Goal: Communication & Community: Share content

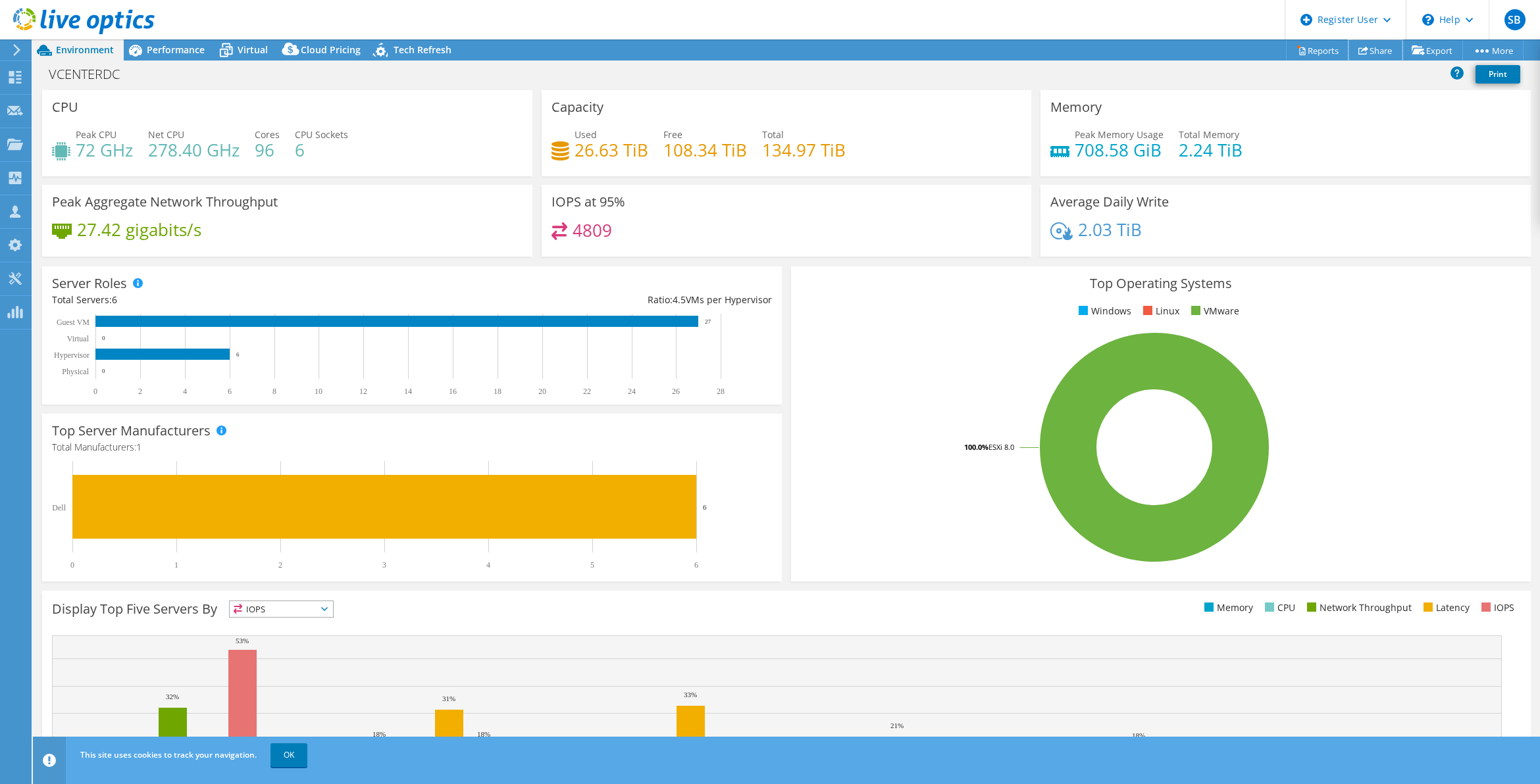
click at [1370, 45] on link "Share" at bounding box center [1375, 50] width 54 height 20
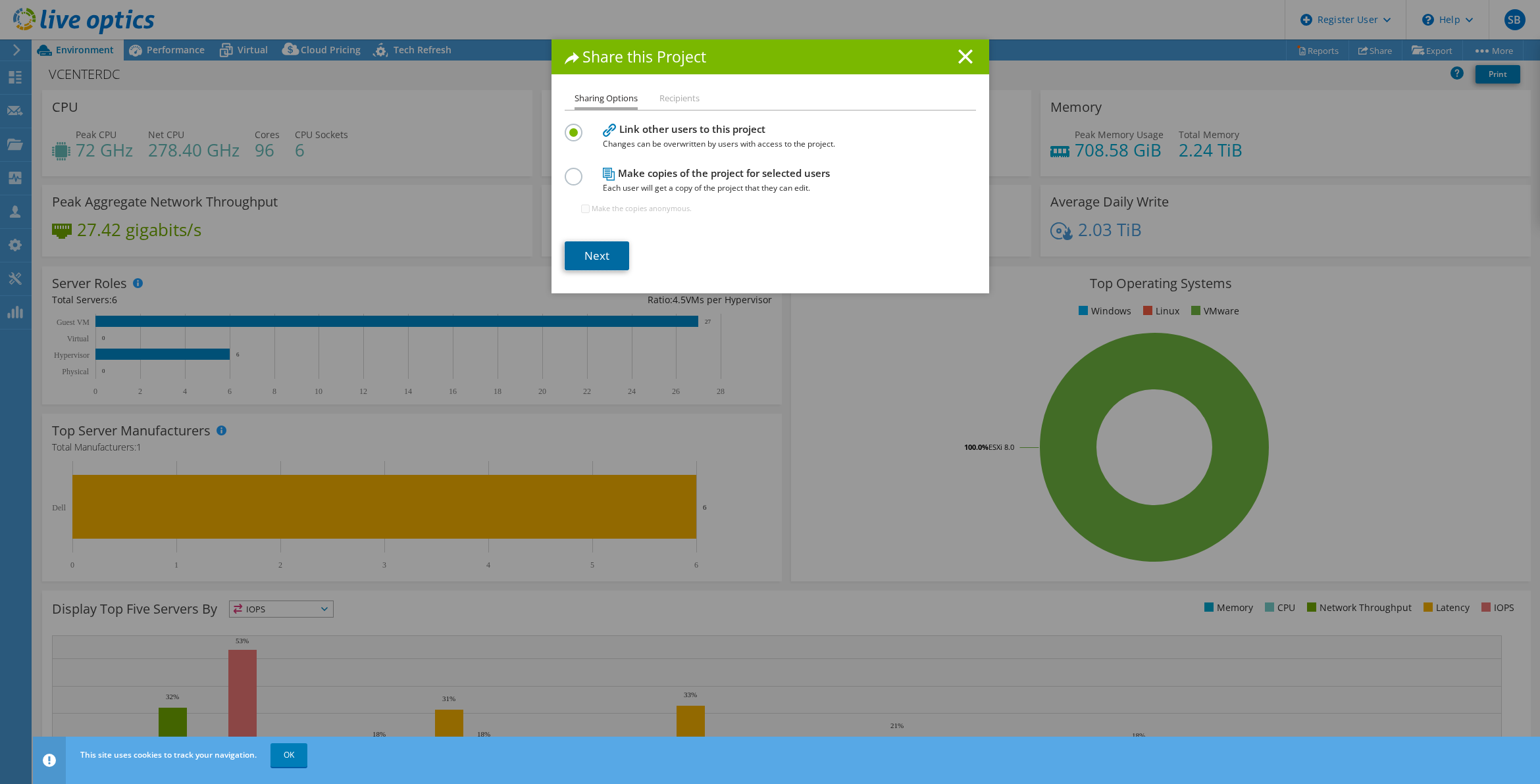
click at [604, 241] on link "Next" at bounding box center [597, 255] width 64 height 29
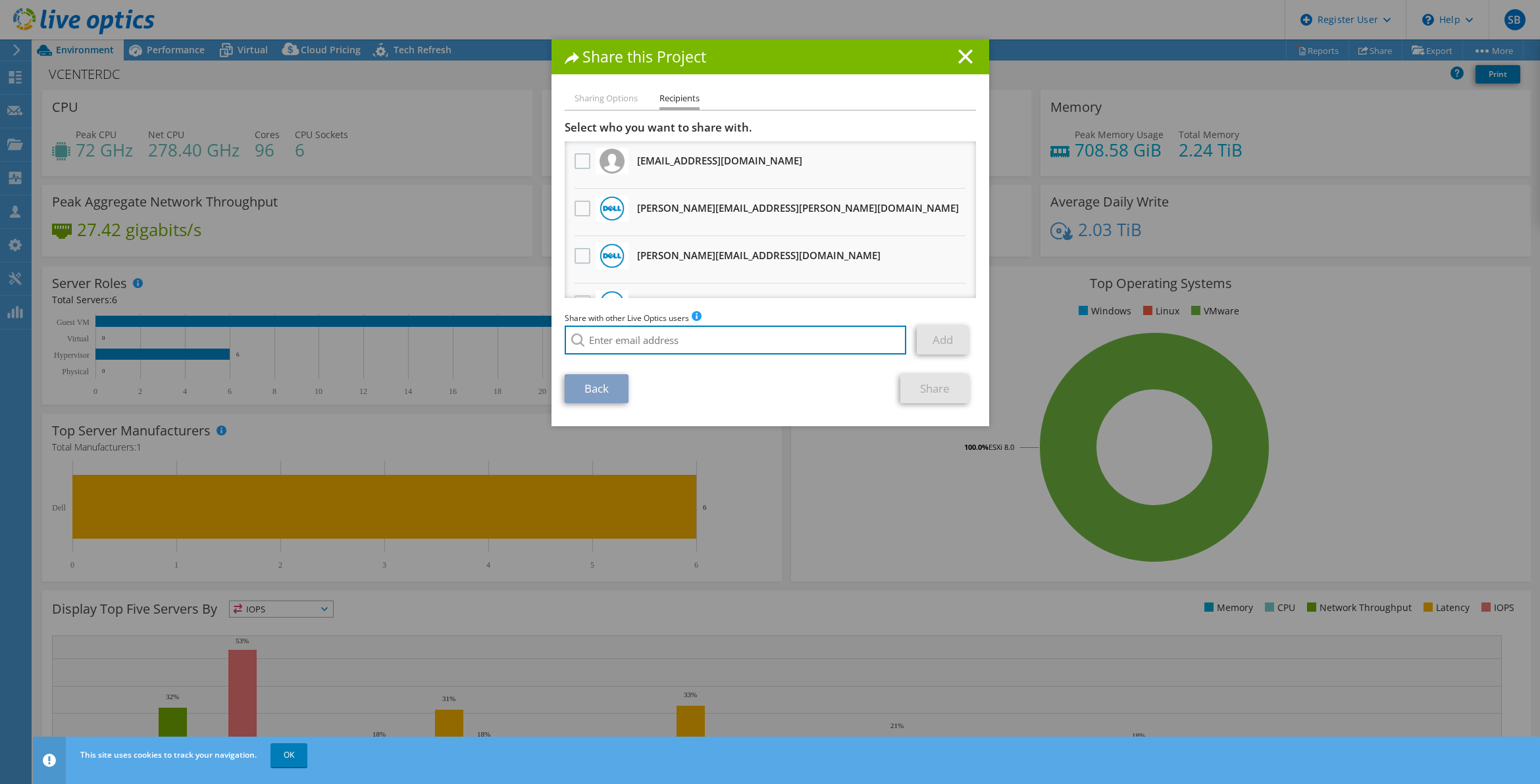
click at [617, 331] on input "search" at bounding box center [736, 340] width 342 height 29
paste input "[EMAIL_ADDRESS][DOMAIN_NAME]"
type input "[EMAIL_ADDRESS][DOMAIN_NAME]"
click at [925, 336] on link "Add" at bounding box center [942, 340] width 52 height 29
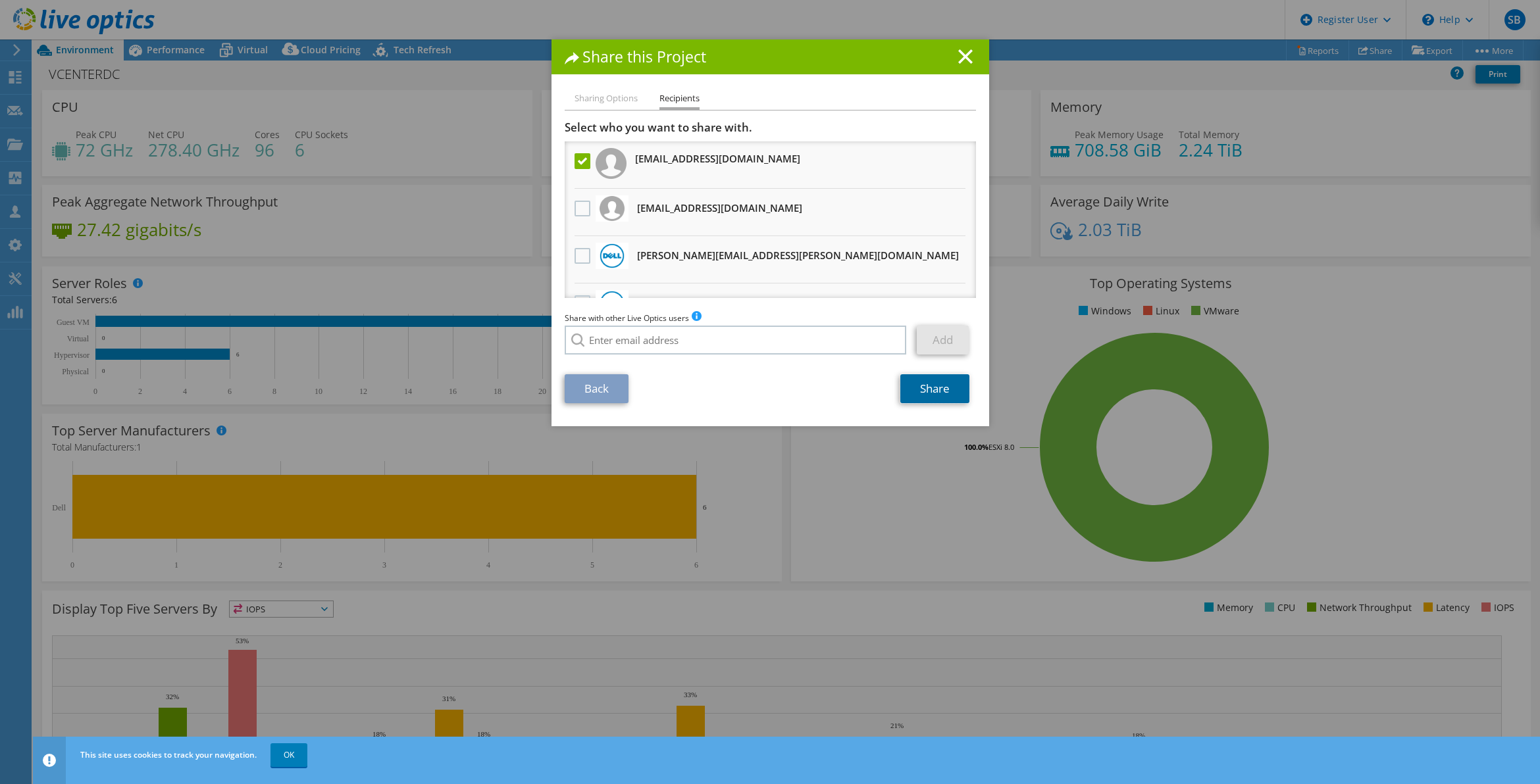
click at [912, 390] on link "Share" at bounding box center [935, 388] width 69 height 29
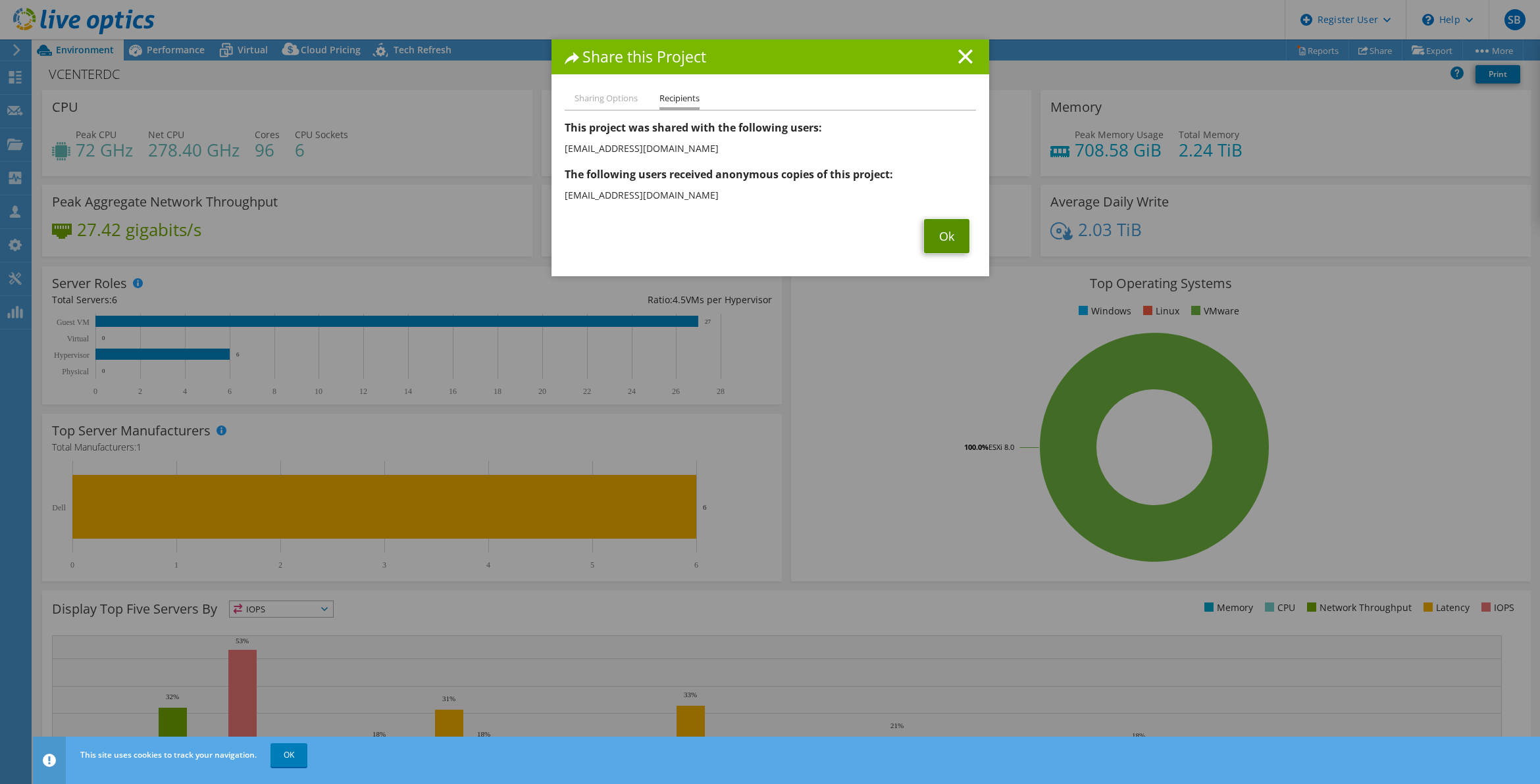
click at [925, 222] on link "Ok" at bounding box center [946, 236] width 46 height 34
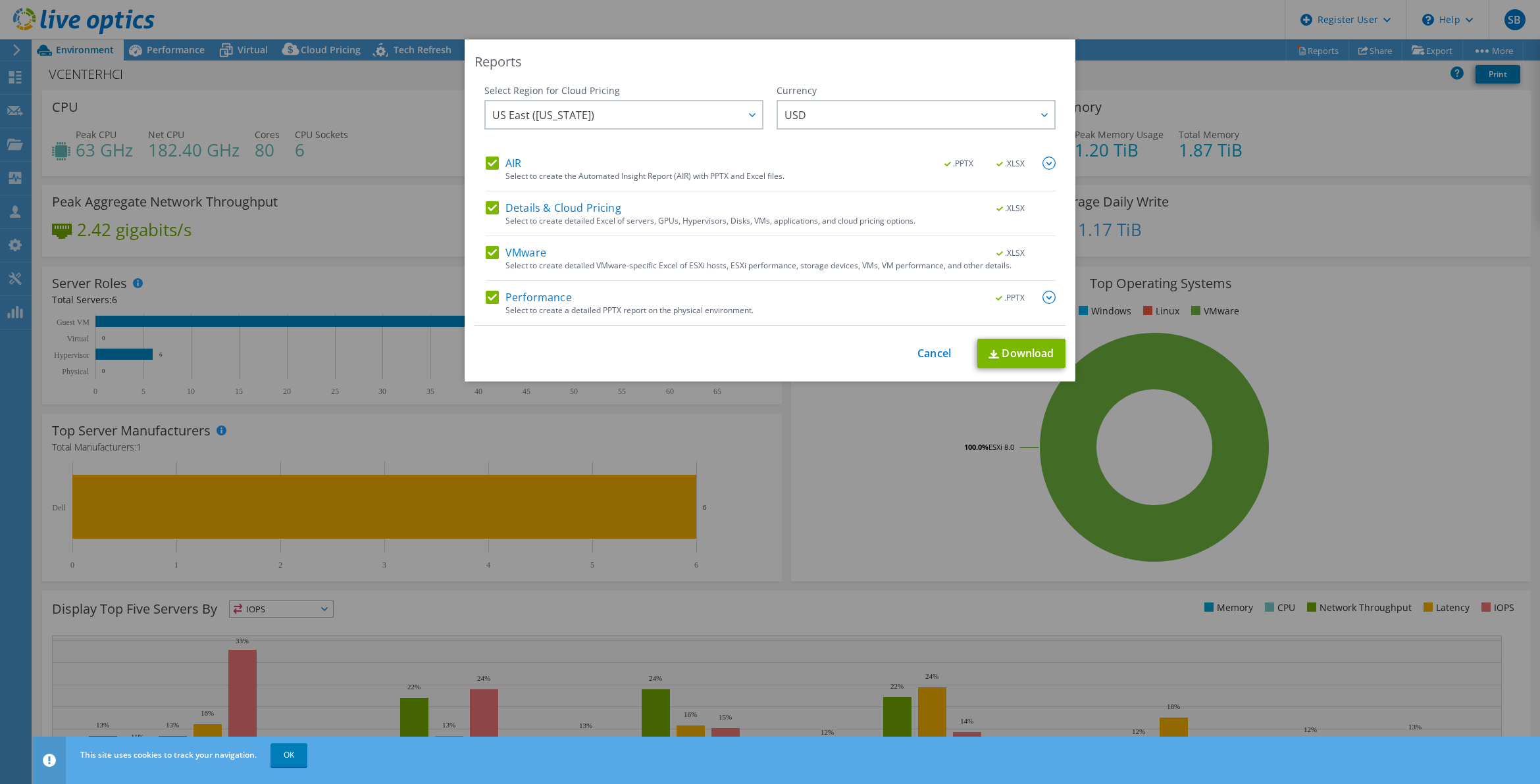
select select "USD"
drag, startPoint x: 928, startPoint y: 356, endPoint x: 945, endPoint y: 340, distance: 23.3
click at [928, 356] on link "Cancel" at bounding box center [934, 354] width 34 height 13
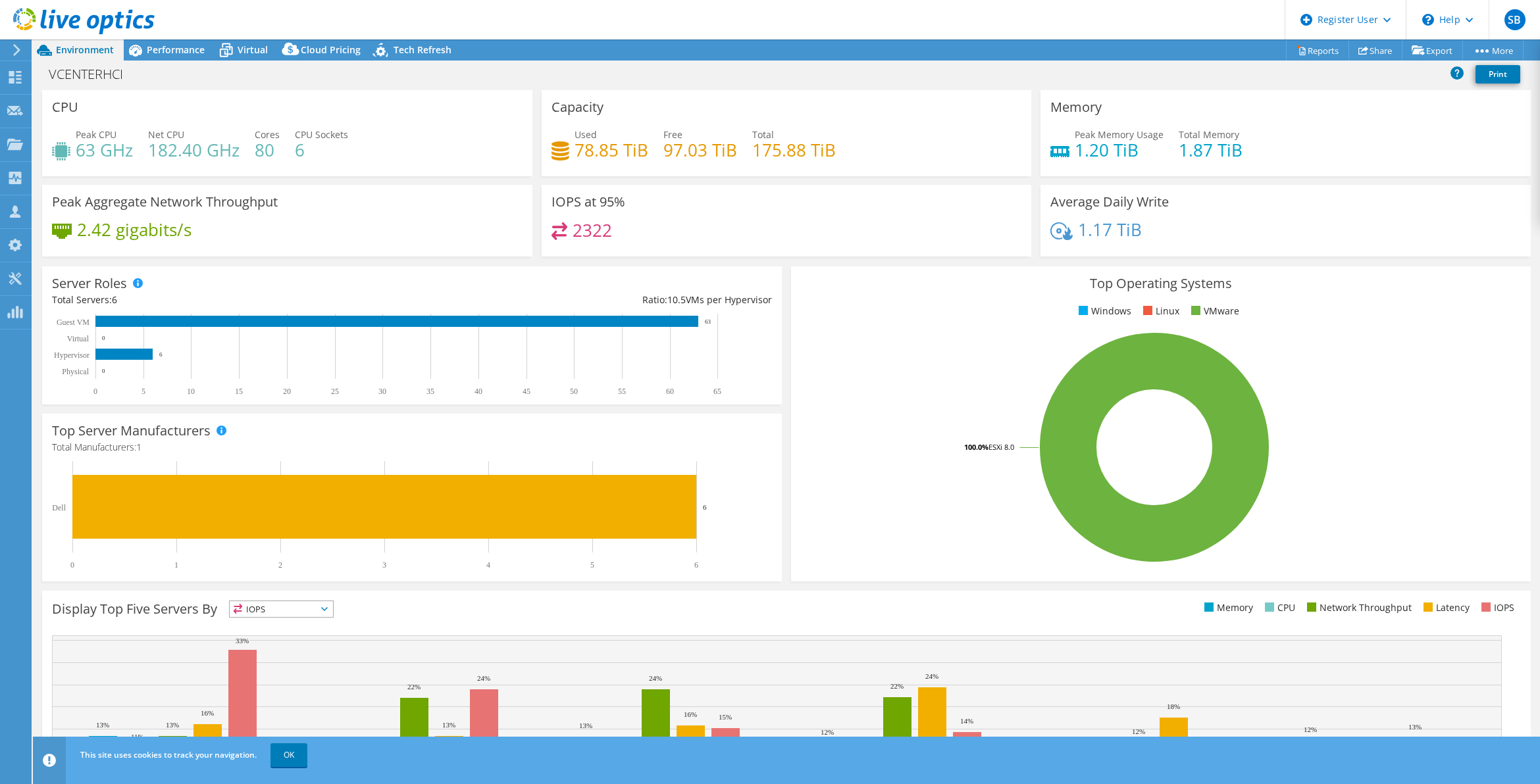
click at [1389, 38] on div "Register User" at bounding box center [1344, 19] width 121 height 39
click at [1282, 153] on div "Peak Memory Usage 1.20 TiB Total Memory 1.87 TiB" at bounding box center [1285, 148] width 470 height 42
click at [1360, 58] on link "Share" at bounding box center [1375, 50] width 54 height 20
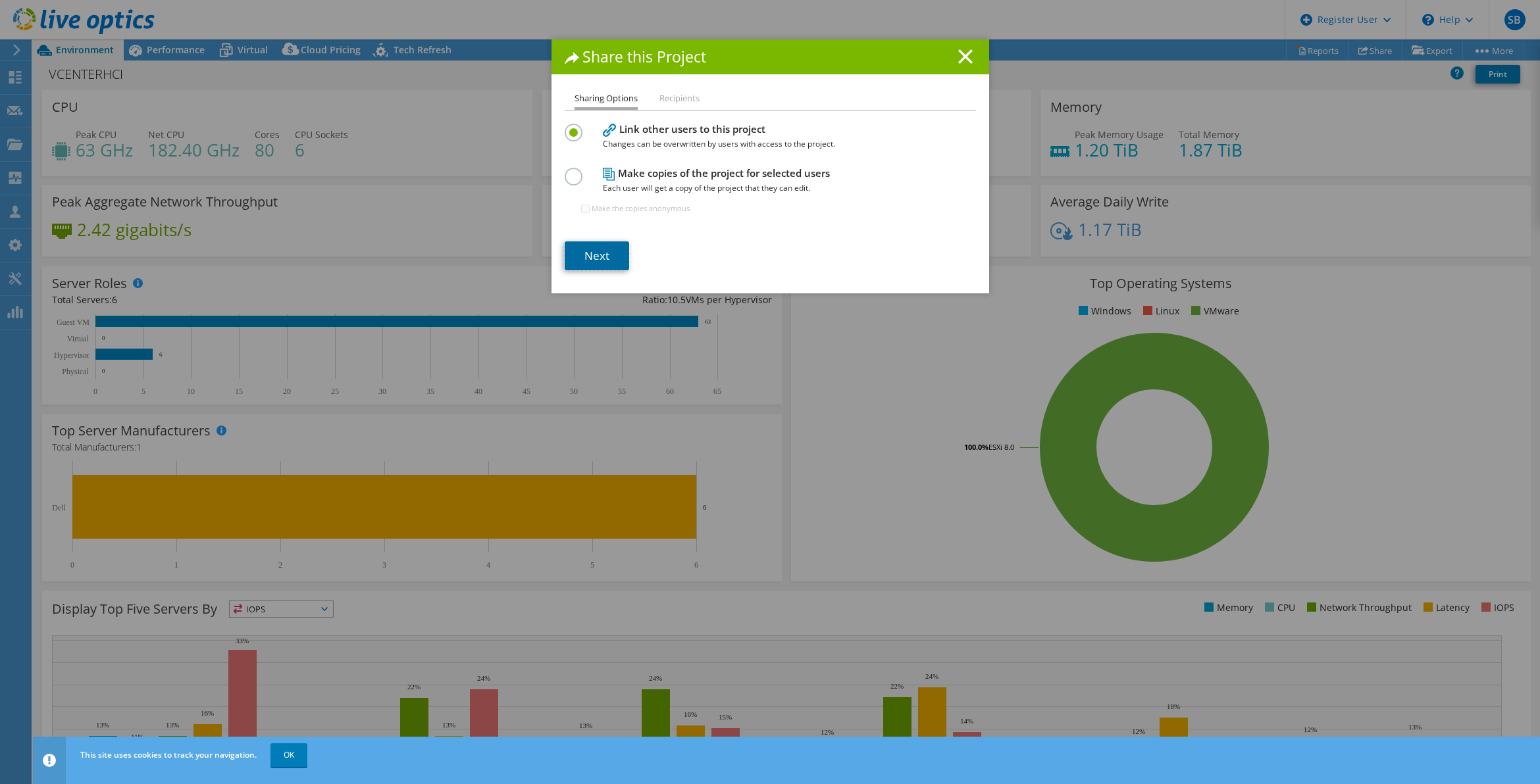
click at [573, 259] on link "Next" at bounding box center [597, 255] width 64 height 29
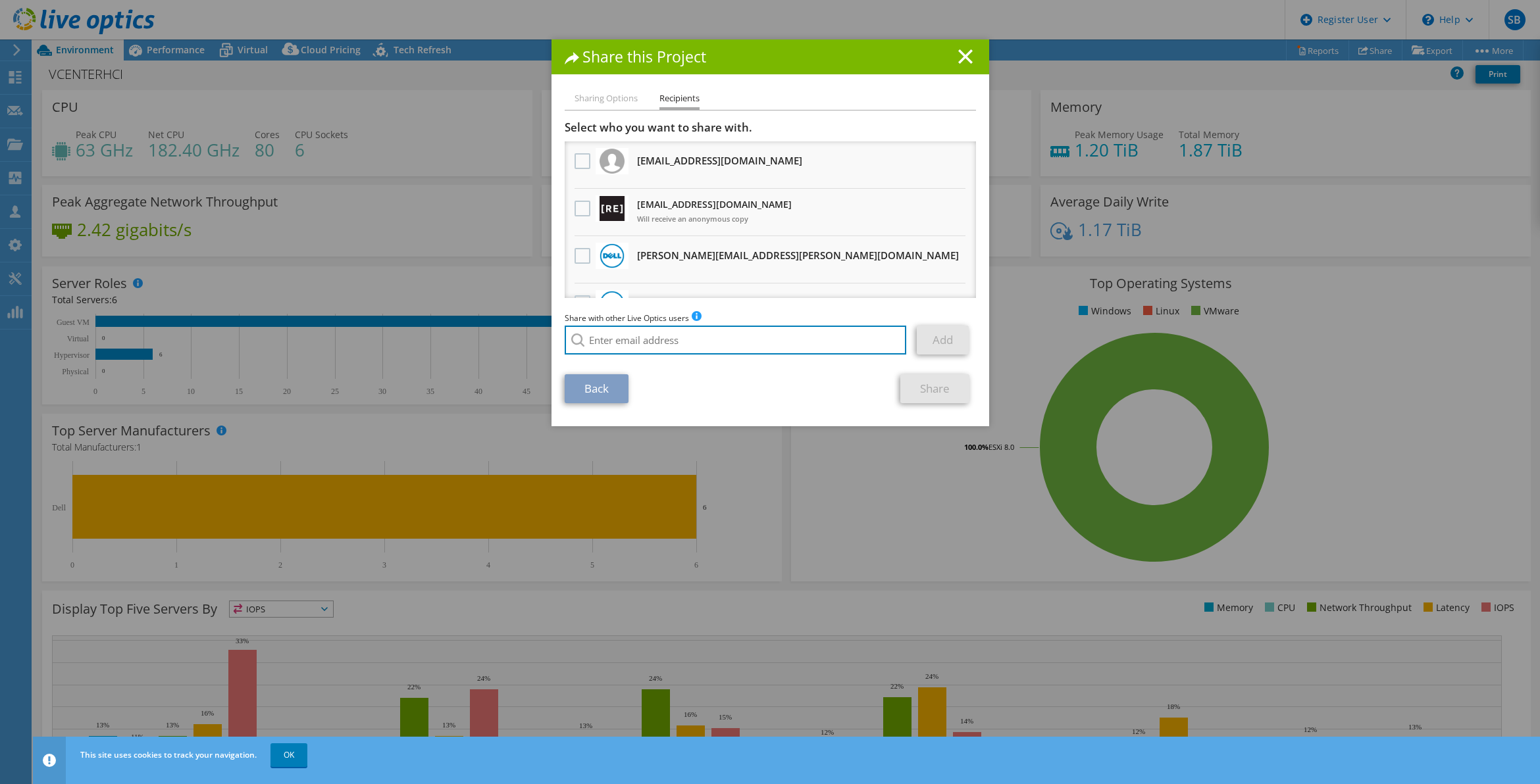
click at [614, 349] on input "search" at bounding box center [736, 340] width 342 height 29
paste input "[EMAIL_ADDRESS][DOMAIN_NAME]"
type input "[EMAIL_ADDRESS][DOMAIN_NAME]"
click at [639, 359] on li "[EMAIL_ADDRESS][DOMAIN_NAME]" at bounding box center [640, 358] width 151 height 16
click at [939, 348] on link "Add" at bounding box center [942, 340] width 52 height 29
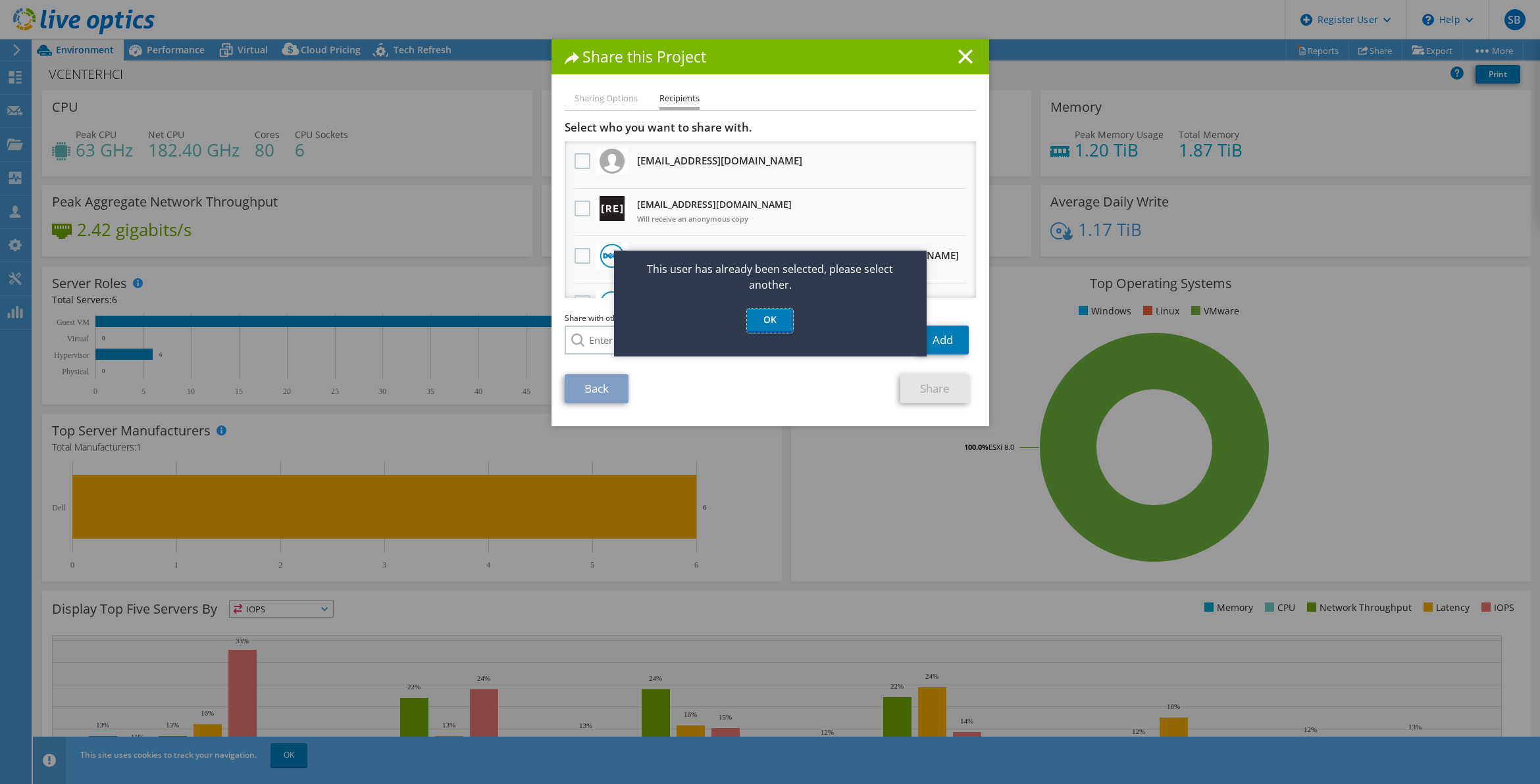
click at [768, 321] on link "OK" at bounding box center [769, 320] width 46 height 24
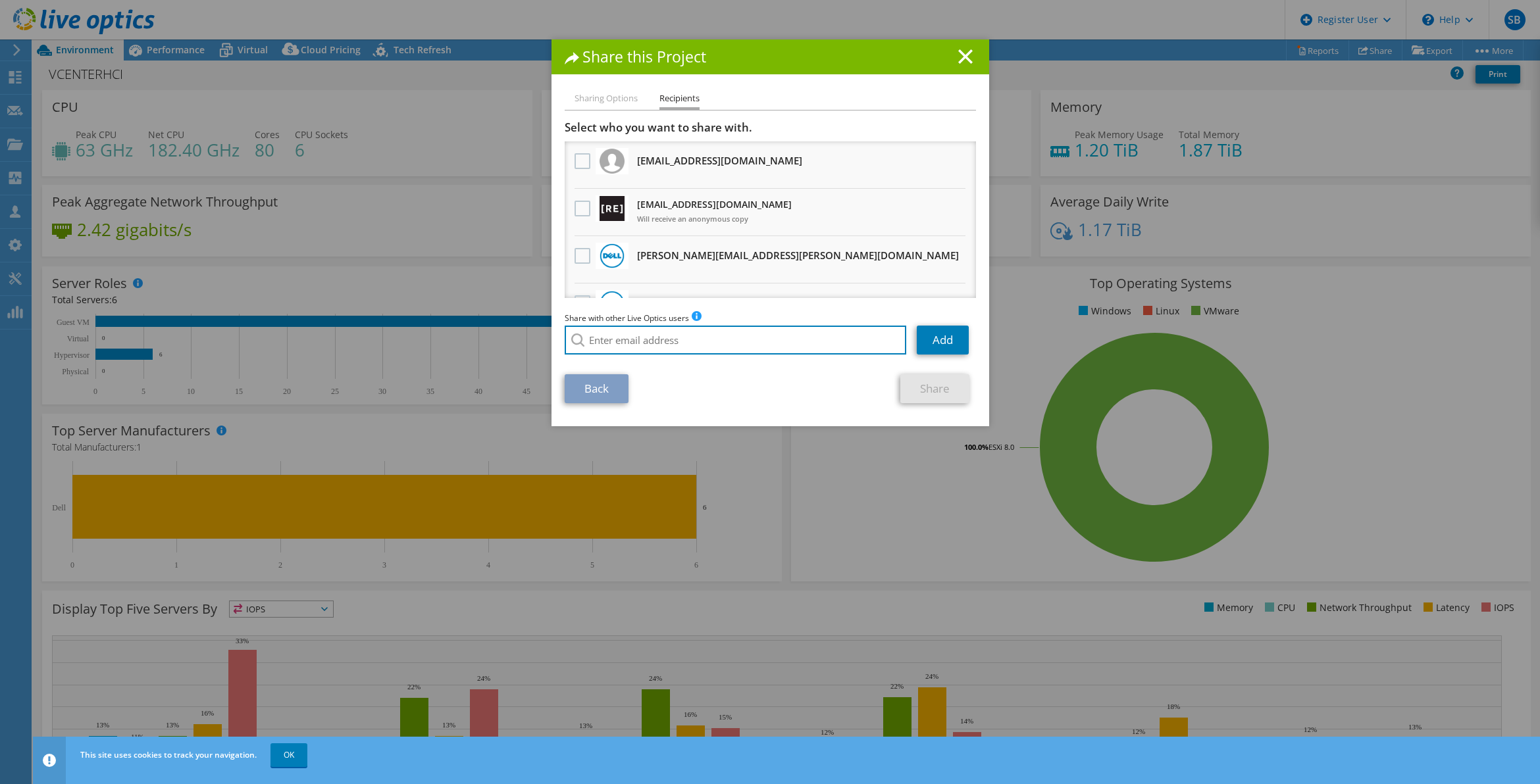
click at [754, 332] on input "search" at bounding box center [736, 340] width 342 height 29
paste input "[EMAIL_ADDRESS][DOMAIN_NAME]"
type input "[EMAIL_ADDRESS][DOMAIN_NAME]"
click at [645, 356] on li "[EMAIL_ADDRESS][DOMAIN_NAME]" at bounding box center [640, 358] width 151 height 16
click at [919, 340] on link "Add" at bounding box center [942, 340] width 52 height 29
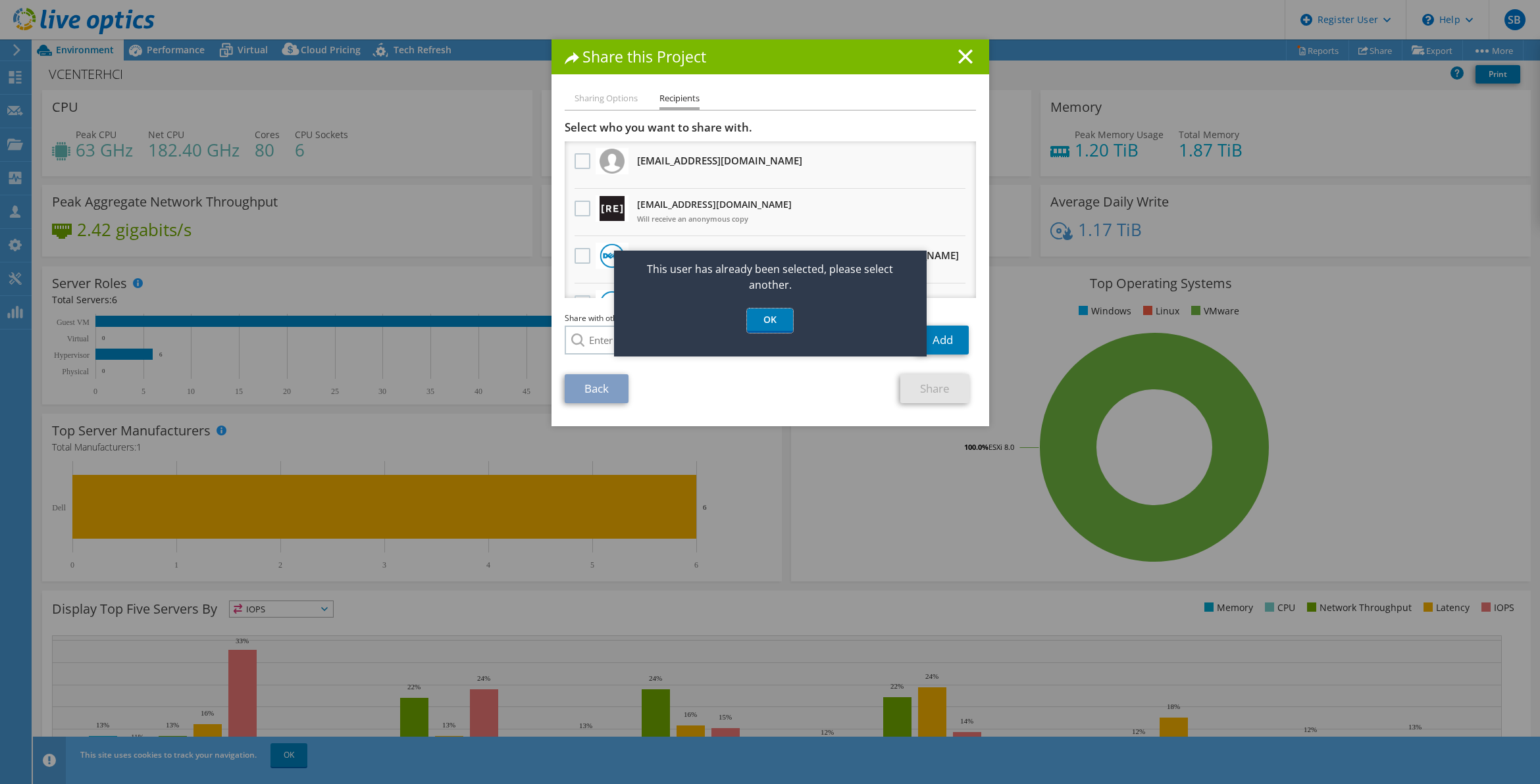
click at [760, 317] on link "OK" at bounding box center [769, 320] width 46 height 24
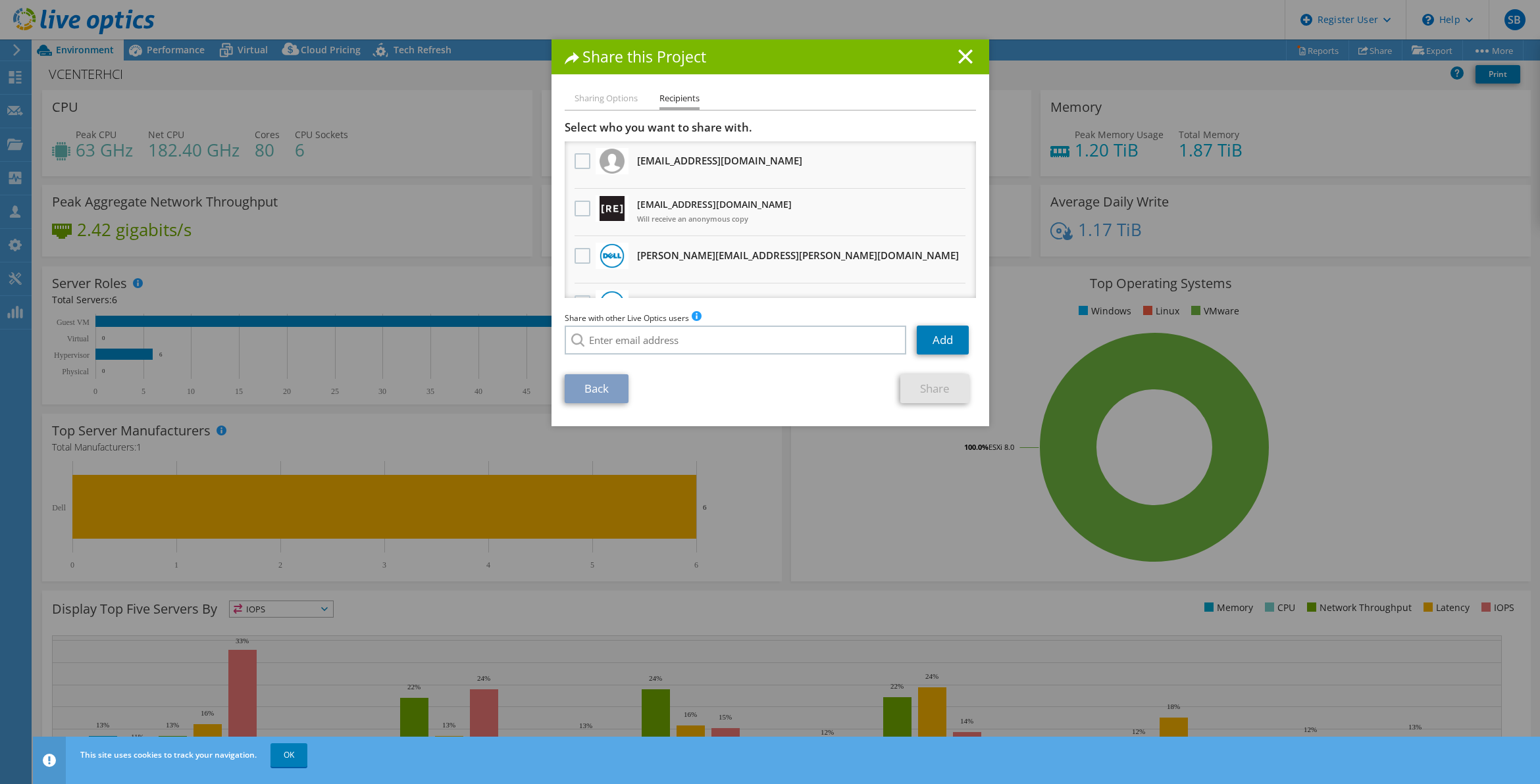
click at [961, 54] on line at bounding box center [966, 56] width 13 height 13
